Goal: Find contact information: Find contact information

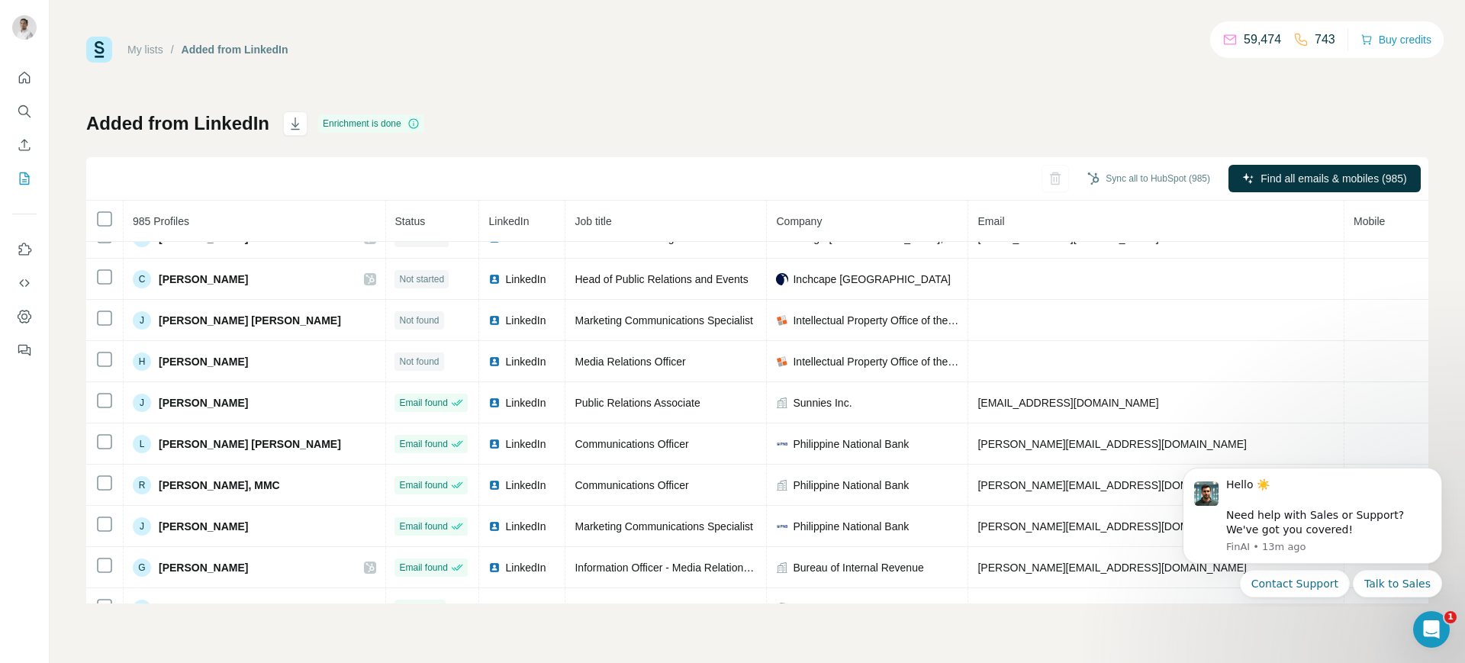
scroll to position [0, 1]
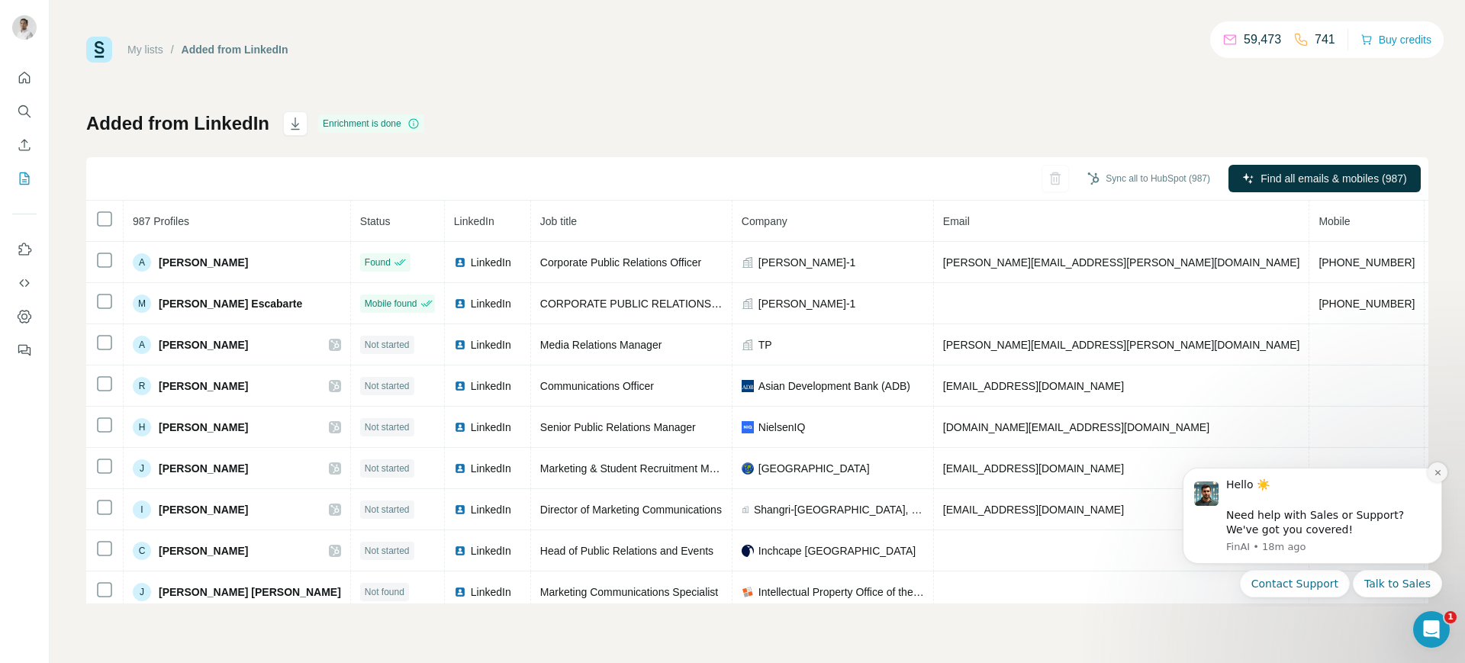
click at [1437, 474] on icon "Dismiss notification" at bounding box center [1437, 472] width 8 height 8
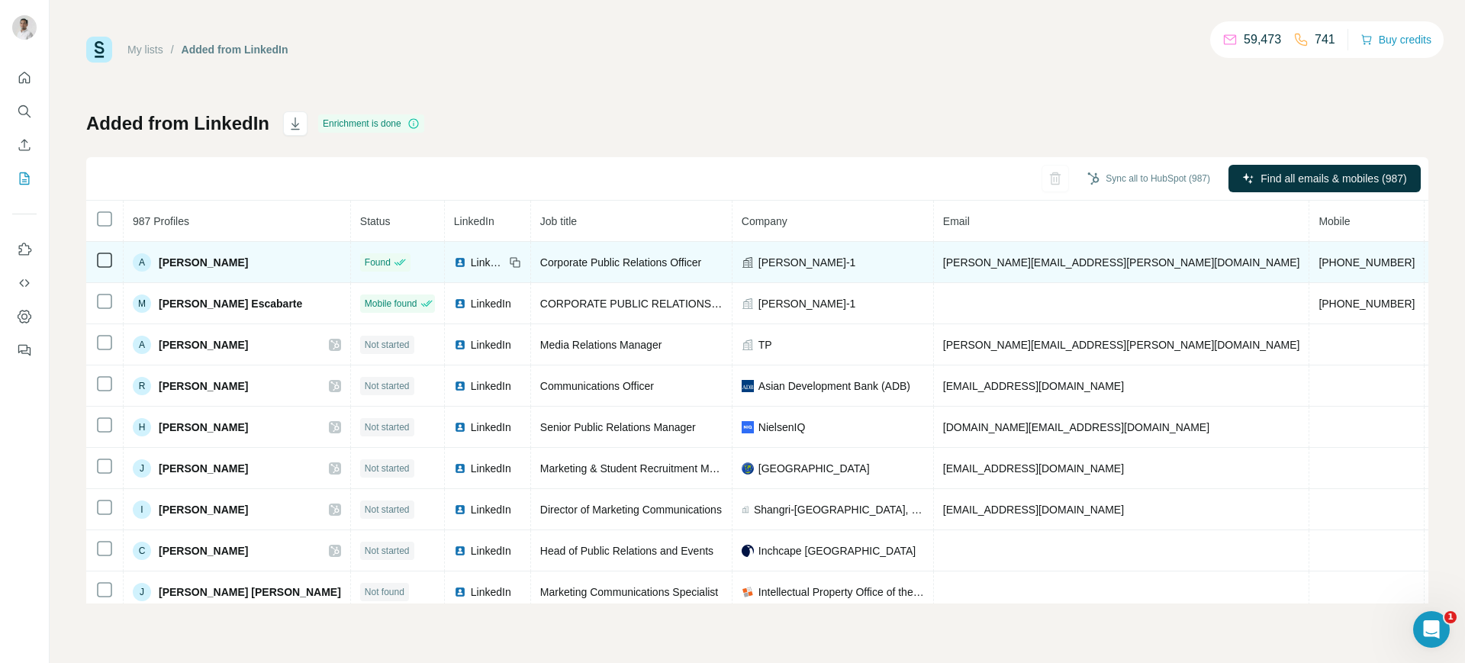
click at [471, 265] on span "LinkedIn" at bounding box center [488, 262] width 34 height 15
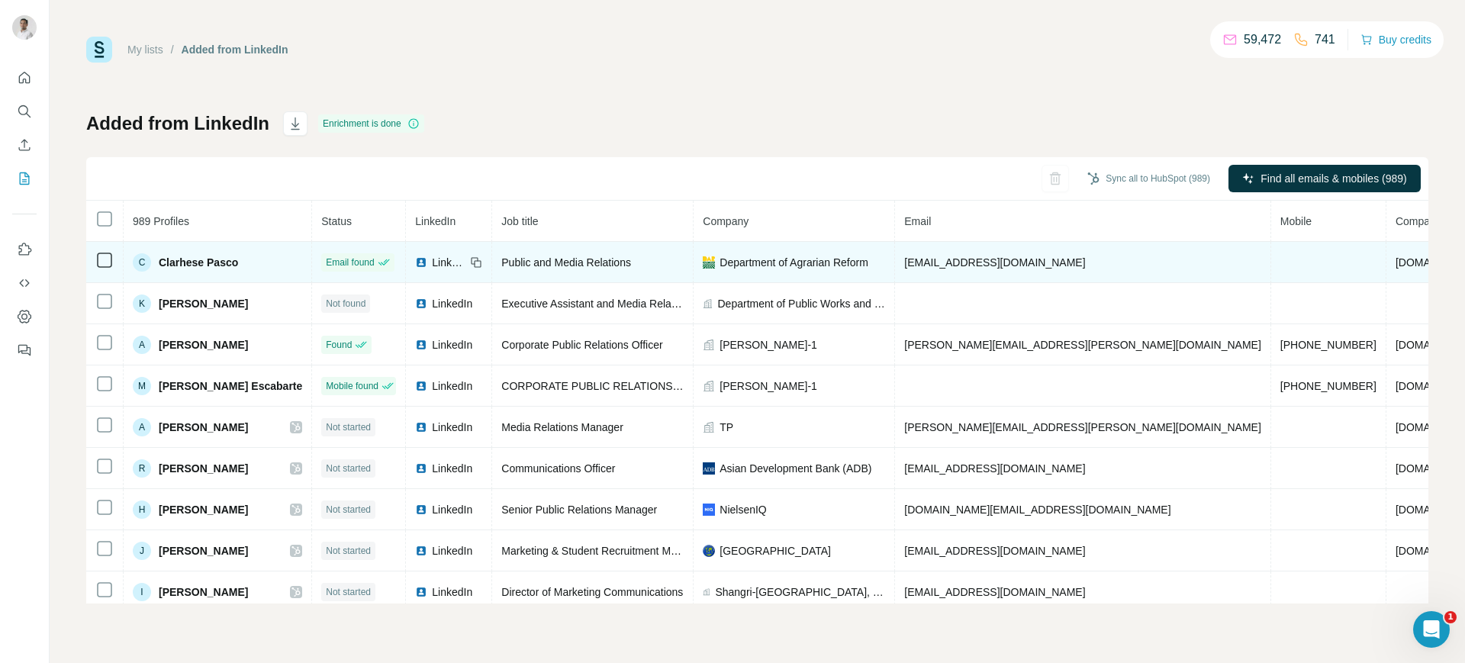
click at [980, 261] on span "clarhese.pasco@dar.gov.ph" at bounding box center [994, 262] width 181 height 12
click at [980, 261] on span "[EMAIL_ADDRESS][DOMAIN_NAME]" at bounding box center [994, 262] width 181 height 12
copy span "[EMAIL_ADDRESS][DOMAIN_NAME]"
click at [481, 260] on icon at bounding box center [478, 263] width 7 height 7
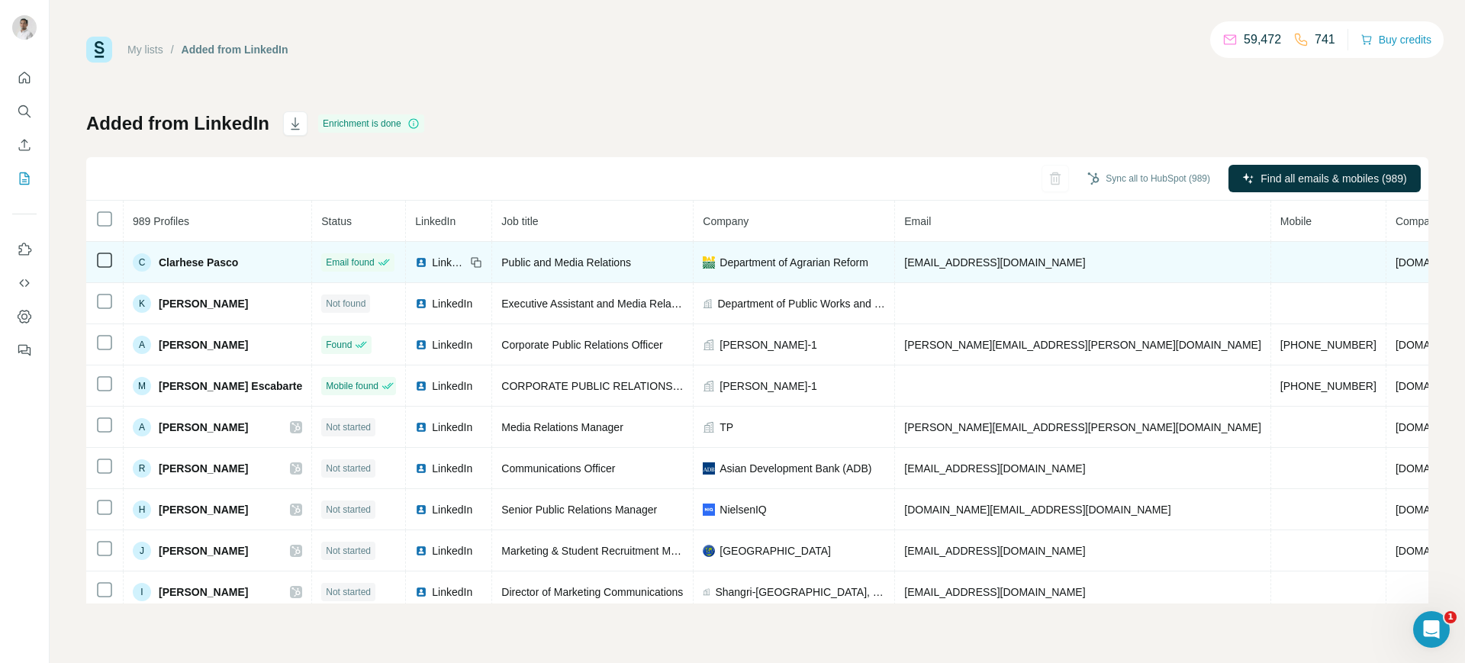
click at [785, 264] on span "Department of Agrarian Reform" at bounding box center [793, 262] width 149 height 15
copy span "Department of Agrarian Reform"
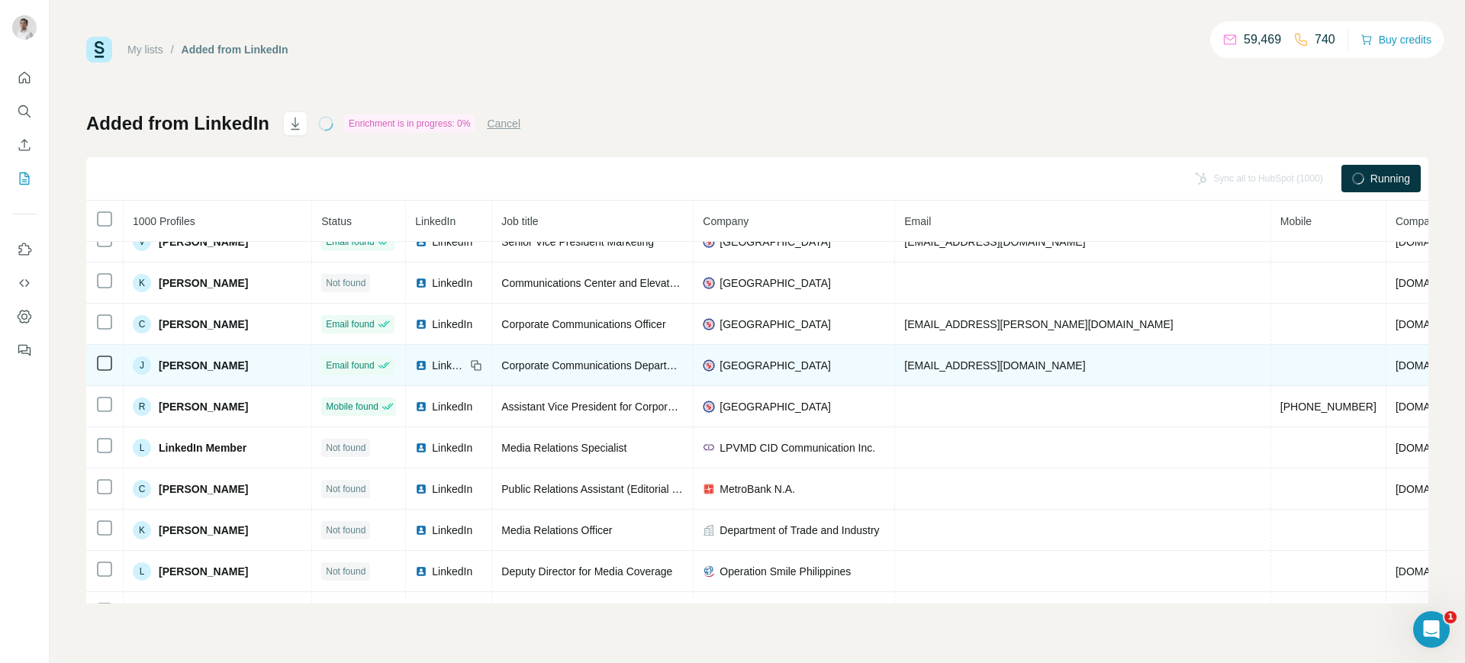
scroll to position [61, 0]
click at [959, 365] on span "jqberan@stlukes.com.ph" at bounding box center [994, 366] width 181 height 12
copy span "jqberan@stlukes.com.ph"
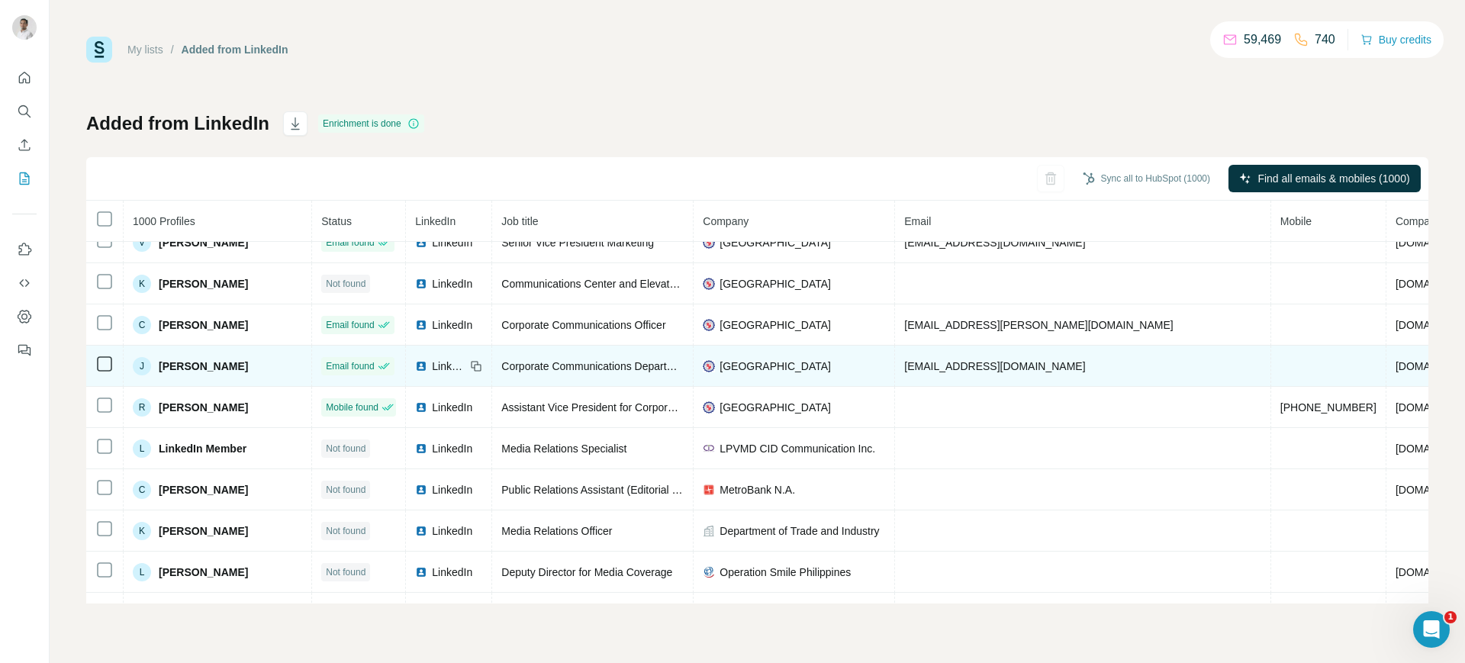
click at [482, 366] on icon at bounding box center [476, 366] width 12 height 12
click at [806, 351] on td "[GEOGRAPHIC_DATA]" at bounding box center [793, 366] width 201 height 41
copy span "[GEOGRAPHIC_DATA]"
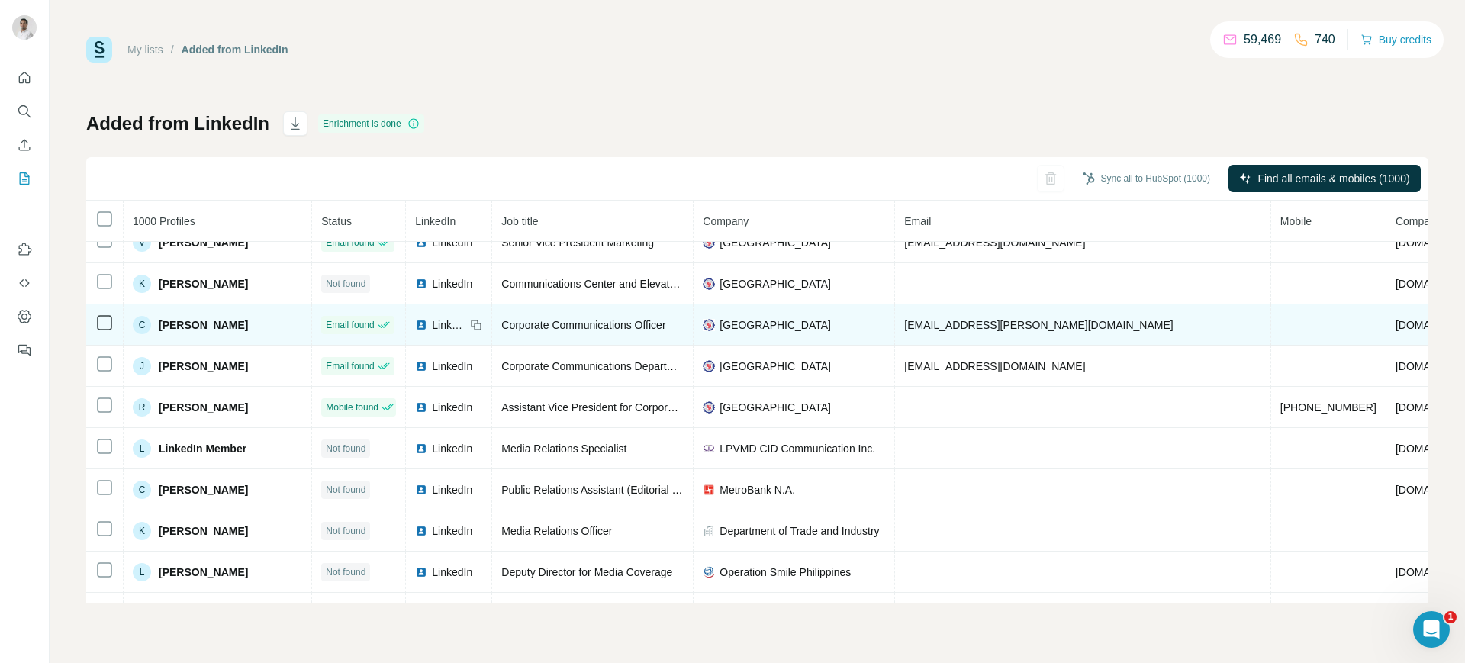
click at [969, 321] on span "catalina.serrano@habitat.org.ph" at bounding box center [1038, 325] width 269 height 12
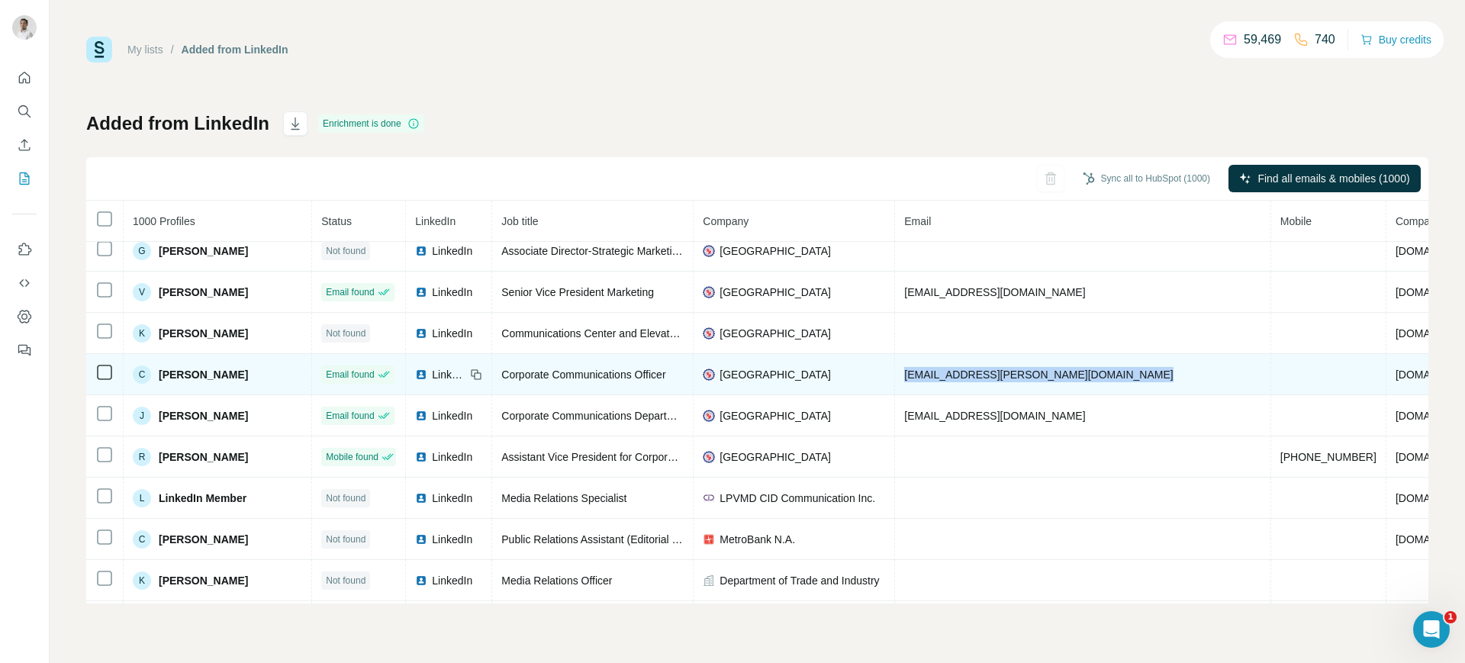
scroll to position [7, 0]
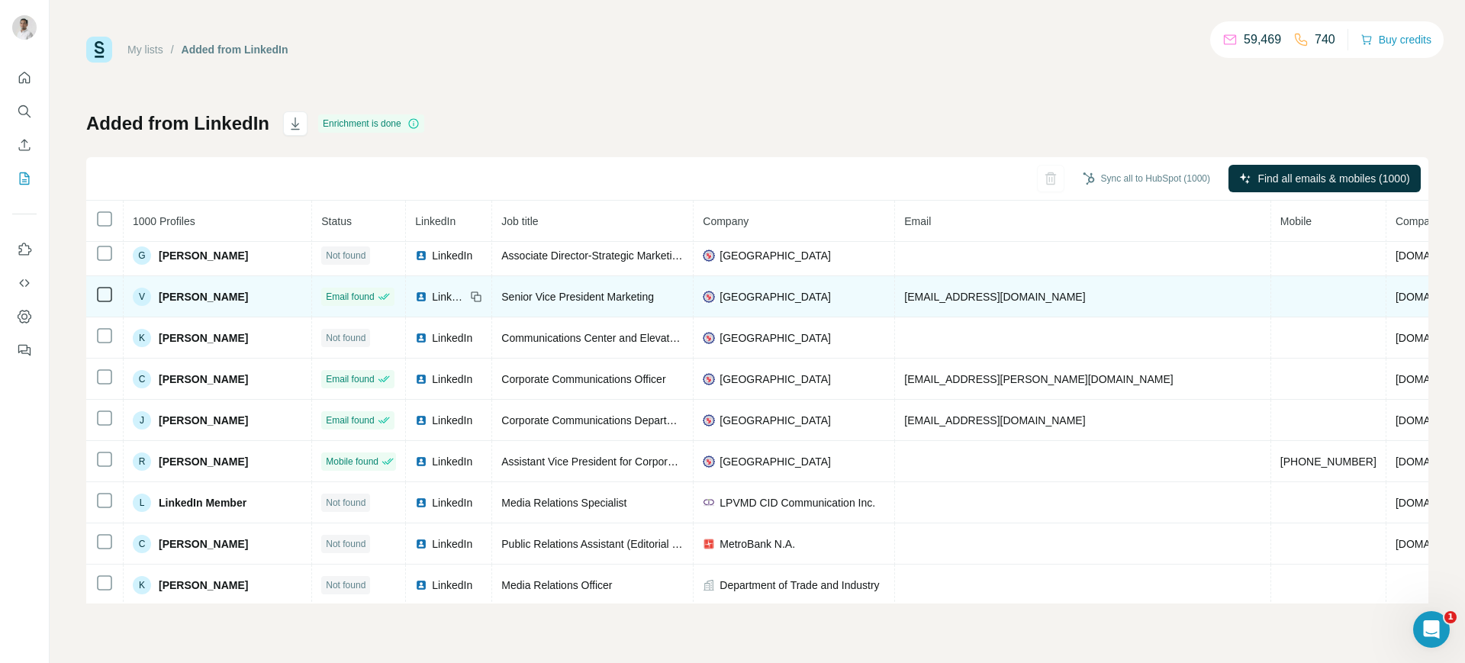
click at [965, 294] on span "[EMAIL_ADDRESS][DOMAIN_NAME]" at bounding box center [994, 297] width 181 height 12
copy span "[EMAIL_ADDRESS][DOMAIN_NAME]"
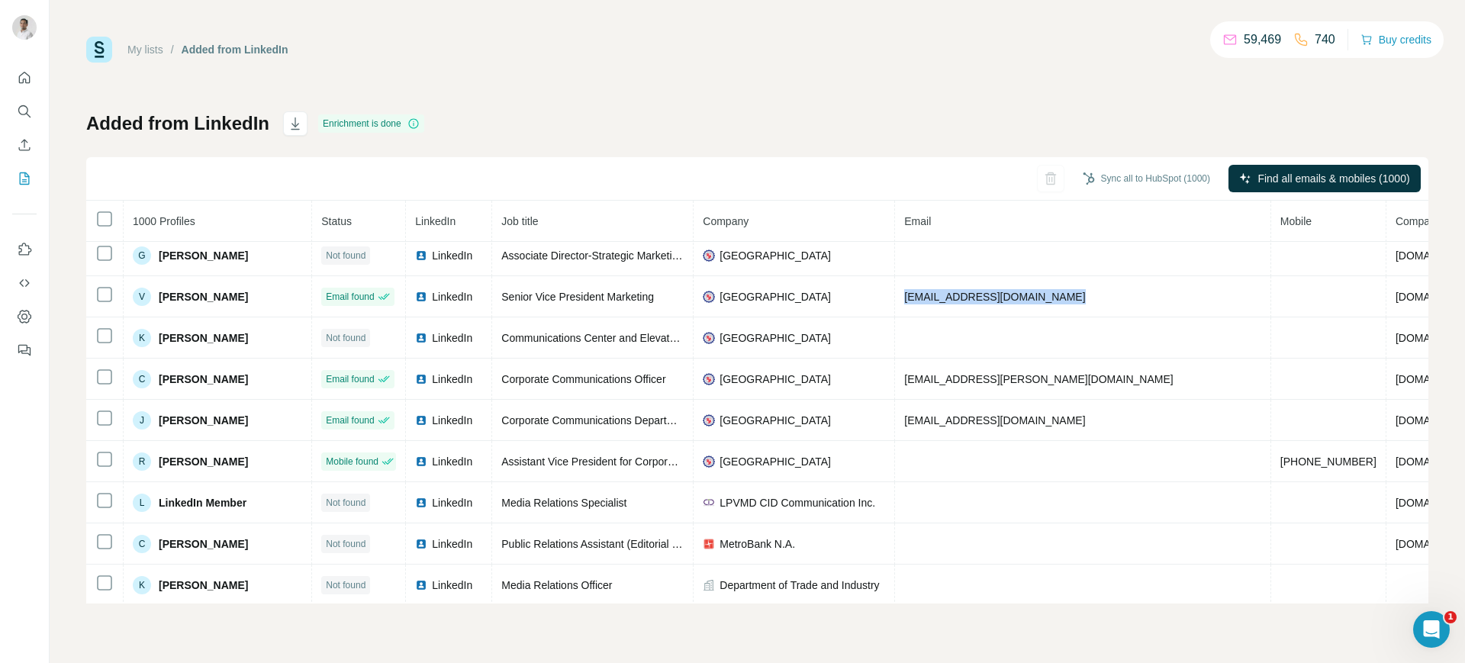
copy span "[EMAIL_ADDRESS][DOMAIN_NAME]"
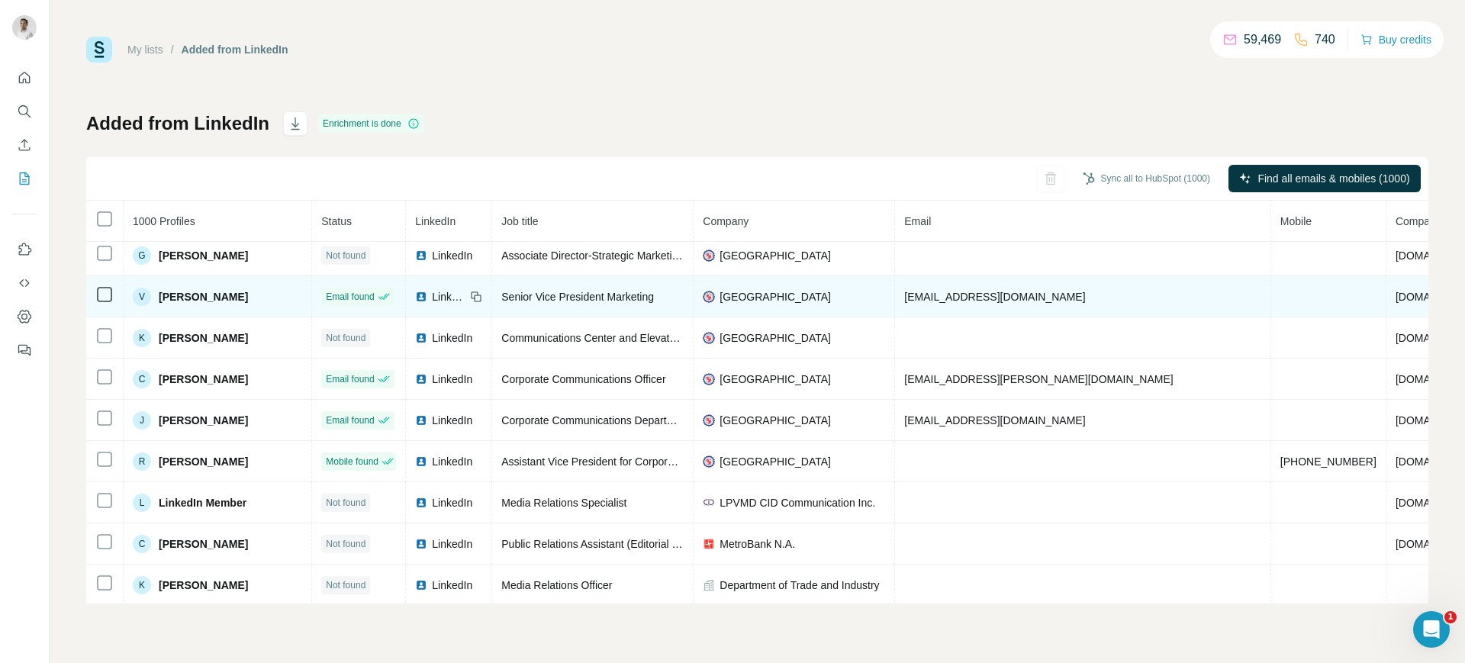
click at [482, 294] on icon at bounding box center [476, 297] width 12 height 12
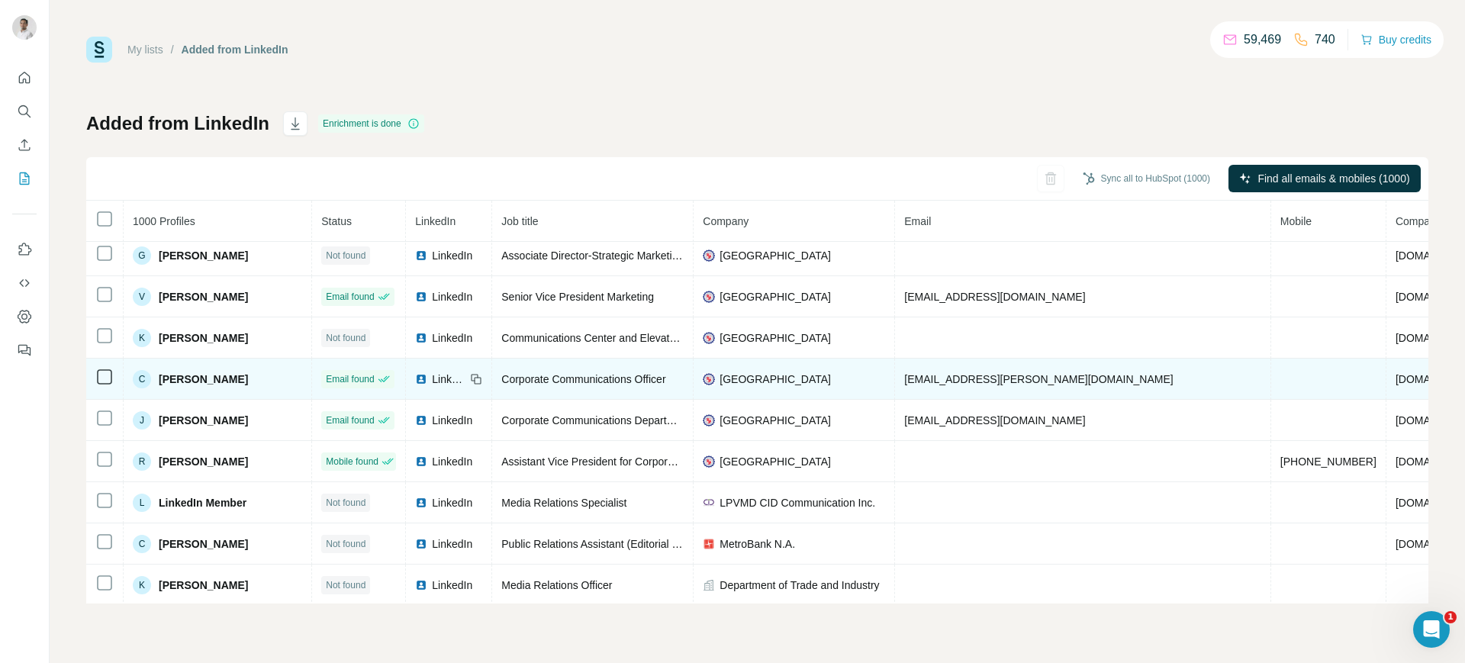
scroll to position [0, 0]
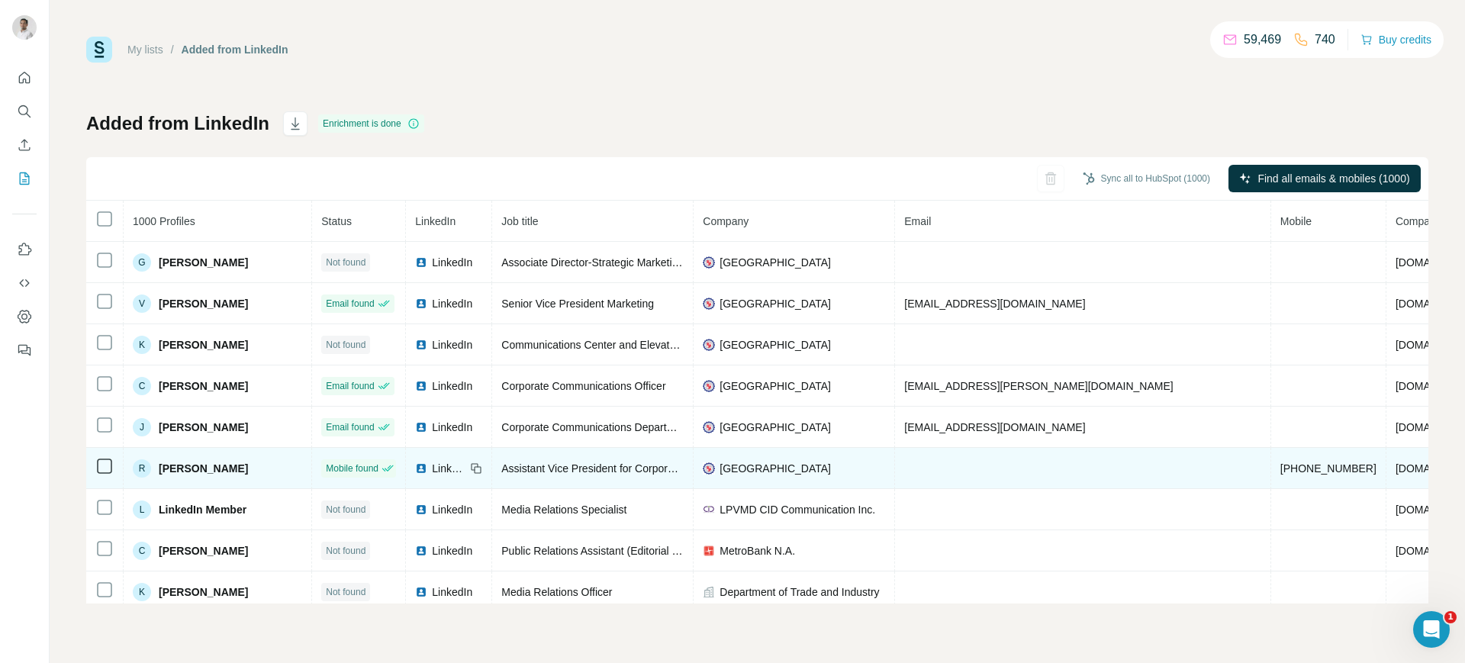
click at [427, 465] on img at bounding box center [421, 468] width 12 height 12
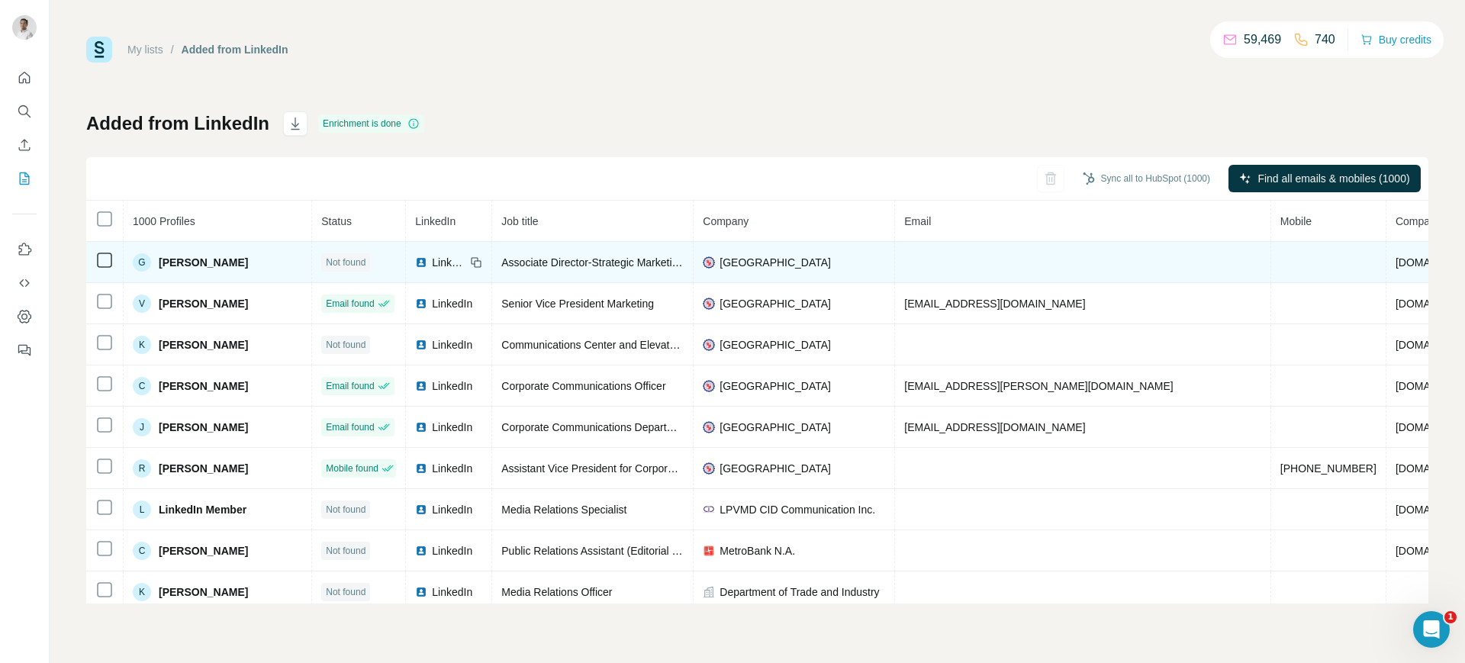
click at [427, 263] on img at bounding box center [421, 262] width 12 height 12
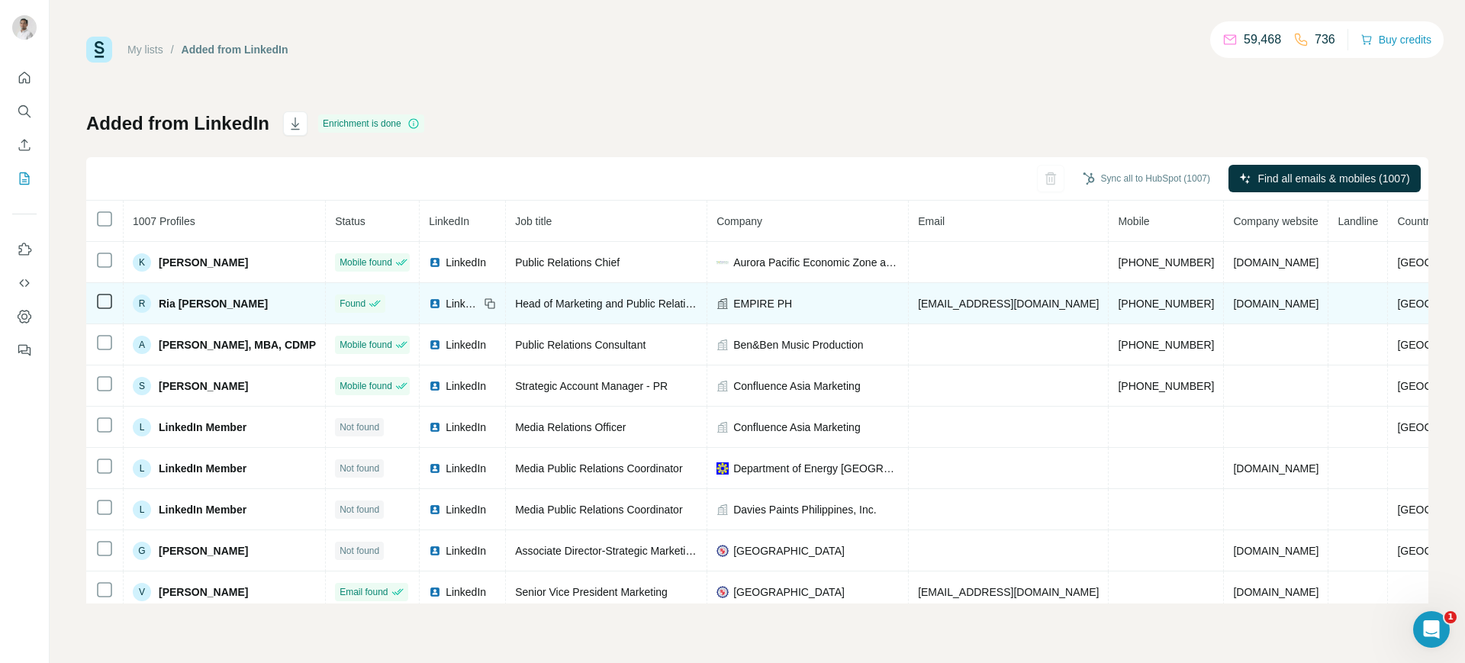
click at [954, 304] on span "[EMAIL_ADDRESS][DOMAIN_NAME]" at bounding box center [1008, 304] width 181 height 12
copy span "[EMAIL_ADDRESS][DOMAIN_NAME]"
click at [494, 304] on icon at bounding box center [490, 304] width 12 height 12
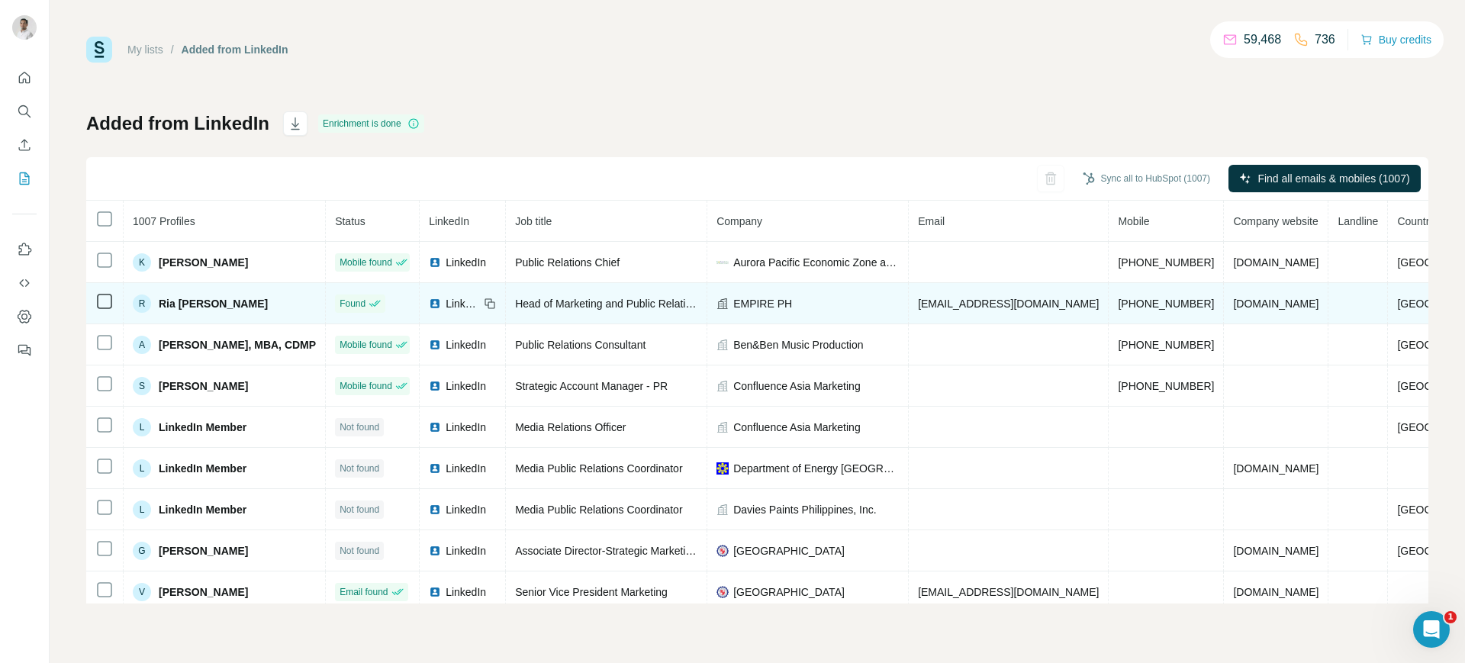
click at [777, 301] on span "EMPIRE PH" at bounding box center [762, 303] width 59 height 15
copy span "EMPIRE PH"
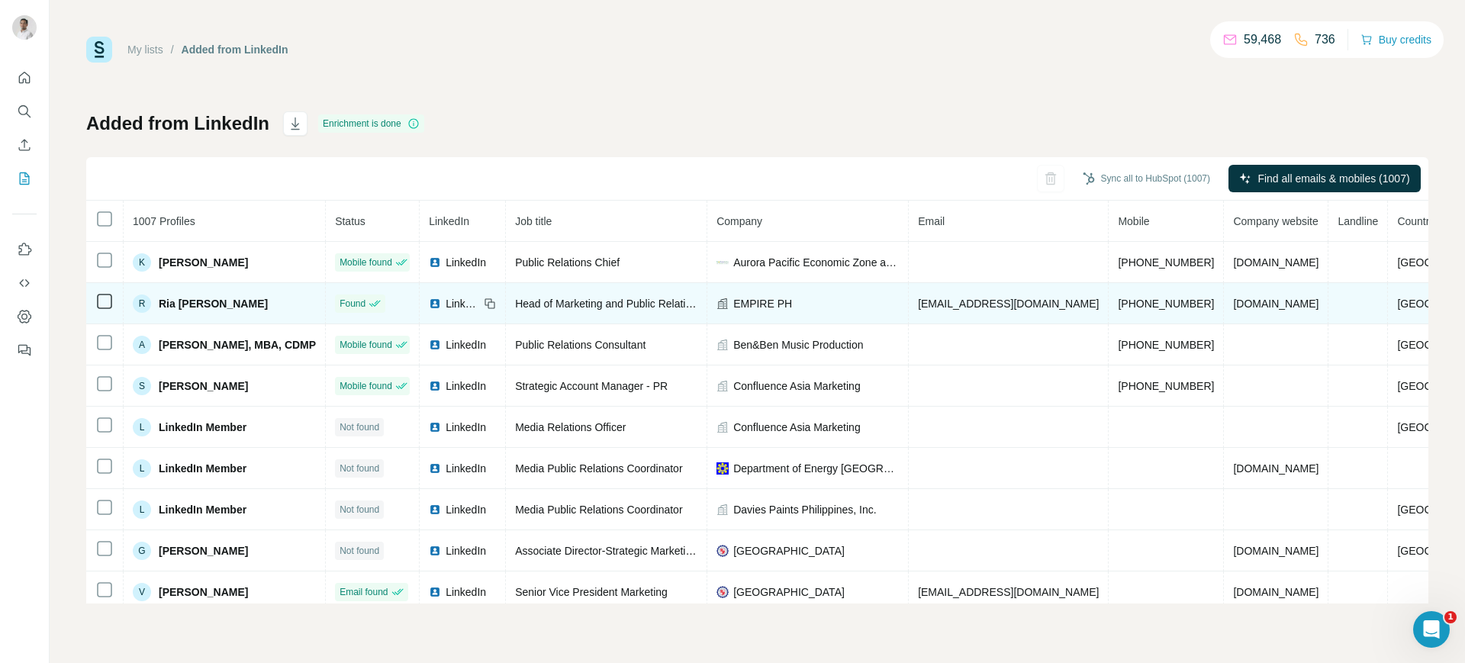
click at [1233, 301] on span "[DOMAIN_NAME]" at bounding box center [1275, 304] width 85 height 12
drag, startPoint x: 1192, startPoint y: 307, endPoint x: 748, endPoint y: 298, distance: 444.1
click at [748, 298] on span "EMPIRE PH" at bounding box center [762, 303] width 59 height 15
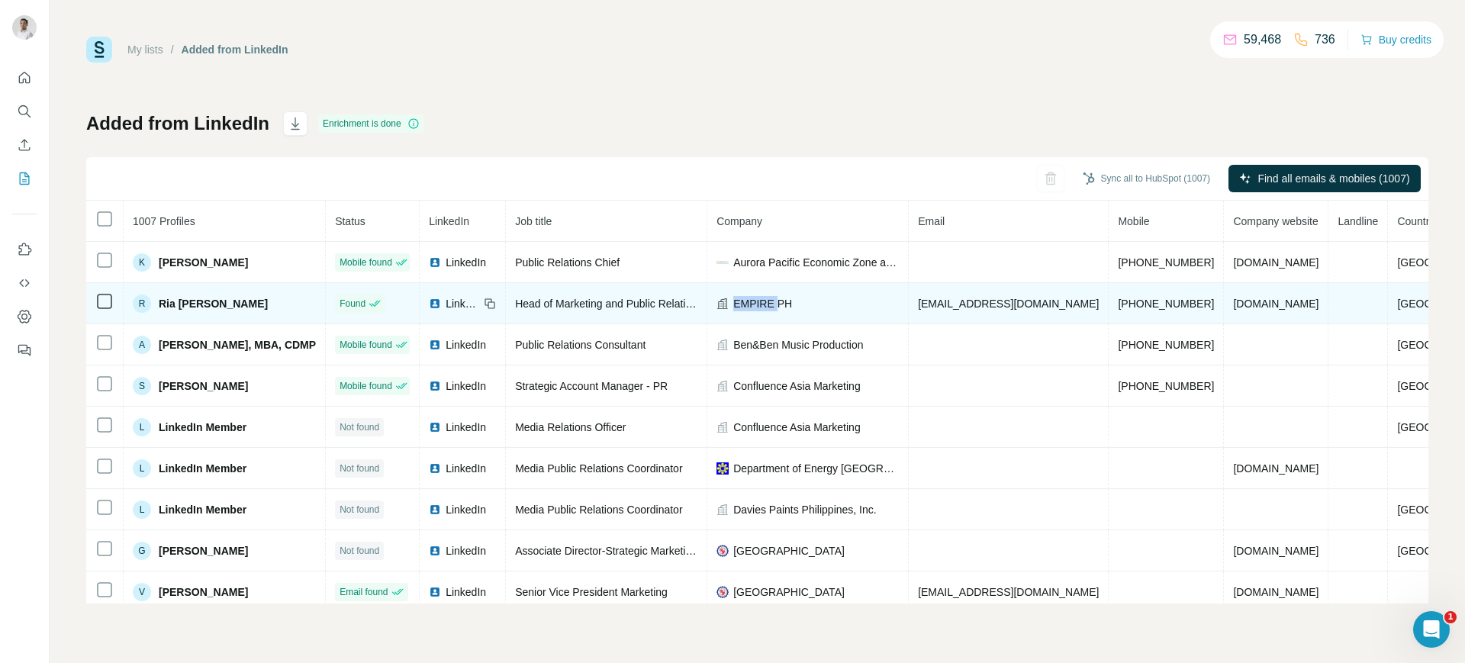
click at [748, 298] on span "EMPIRE PH" at bounding box center [762, 303] width 59 height 15
click at [438, 301] on img at bounding box center [435, 304] width 12 height 12
